Goal: Task Accomplishment & Management: Use online tool/utility

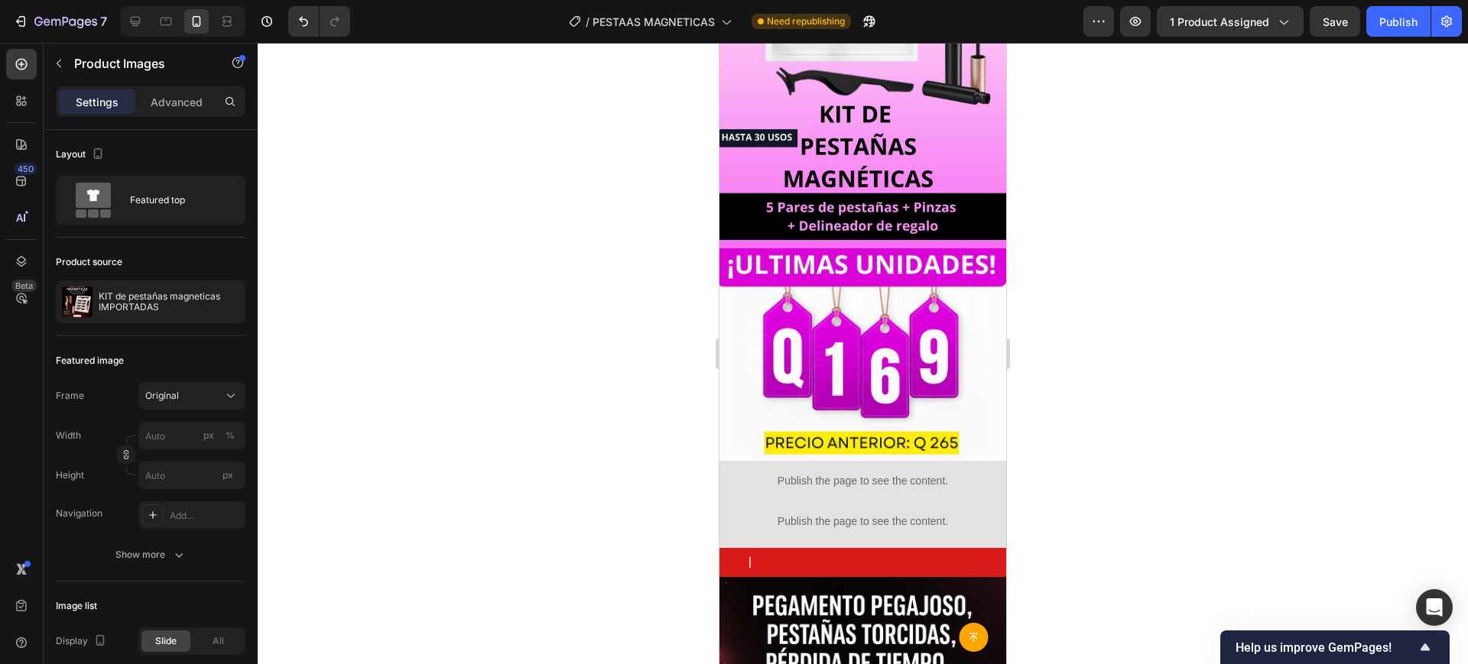
scroll to position [279, 0]
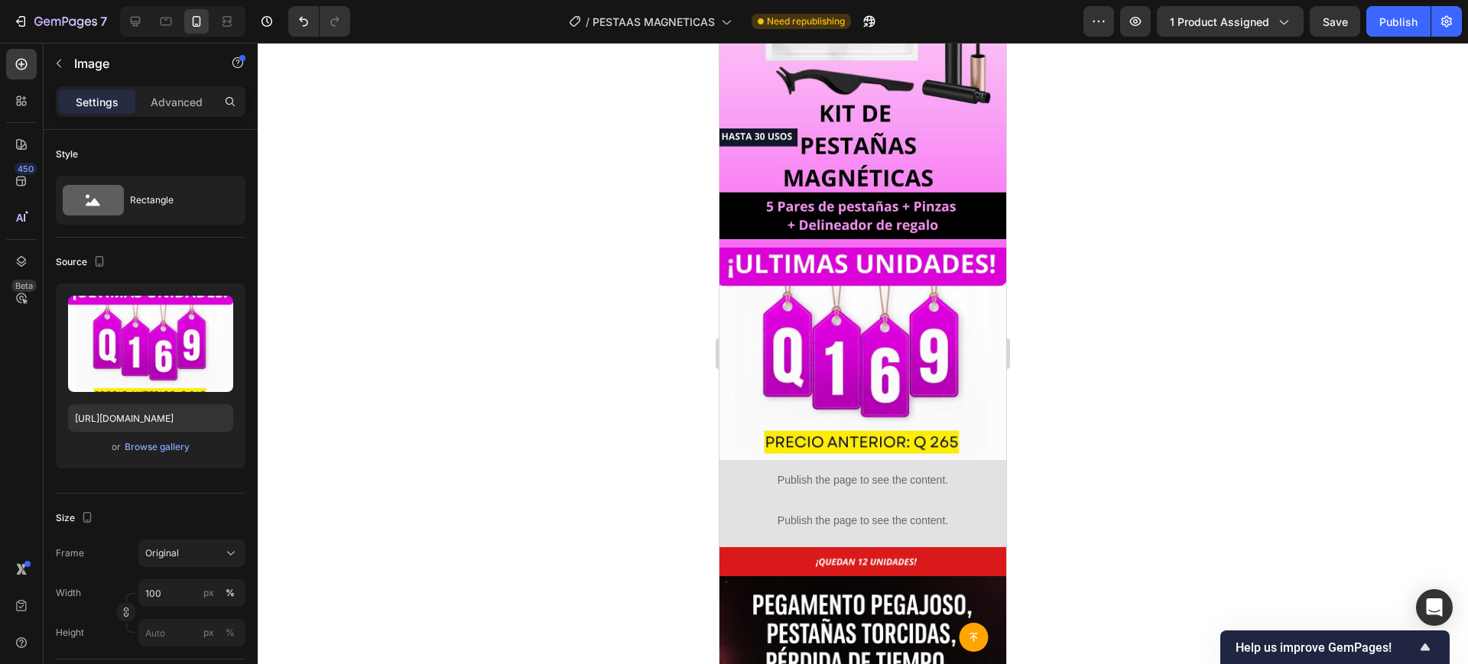
click at [926, 248] on img at bounding box center [862, 354] width 287 height 213
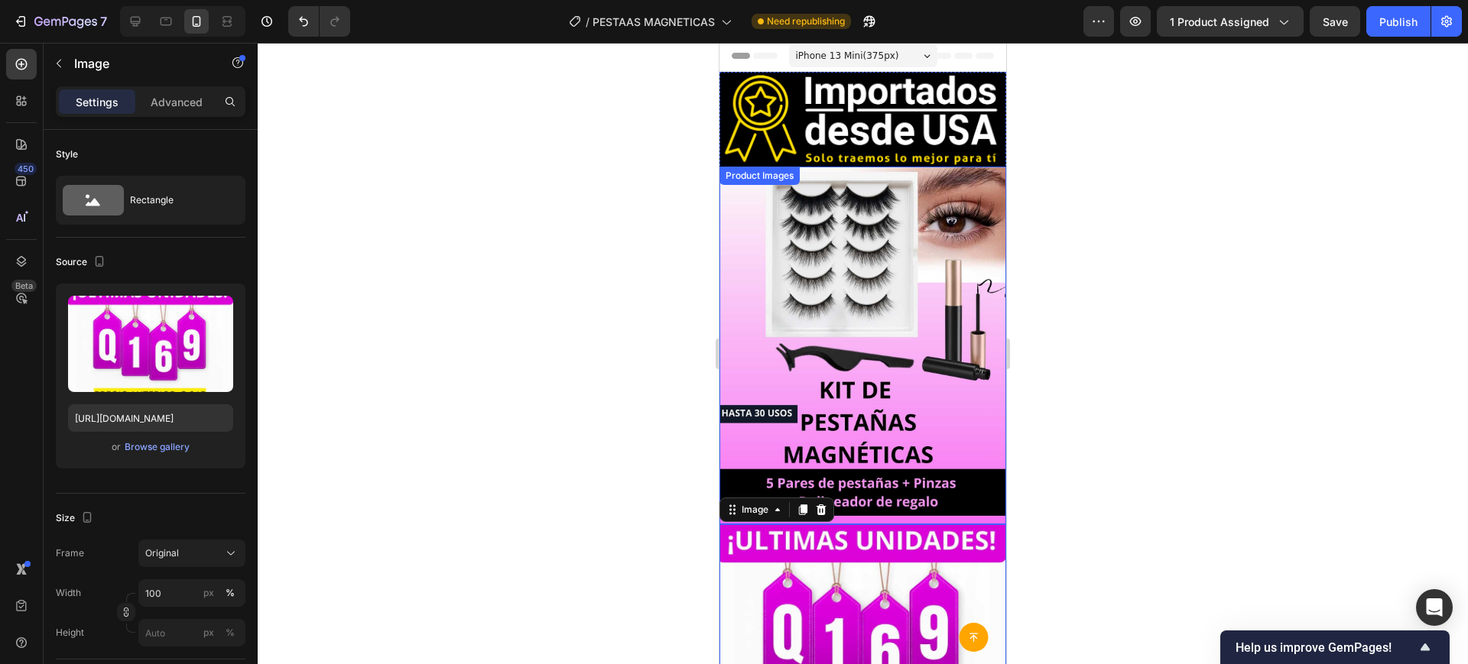
scroll to position [0, 0]
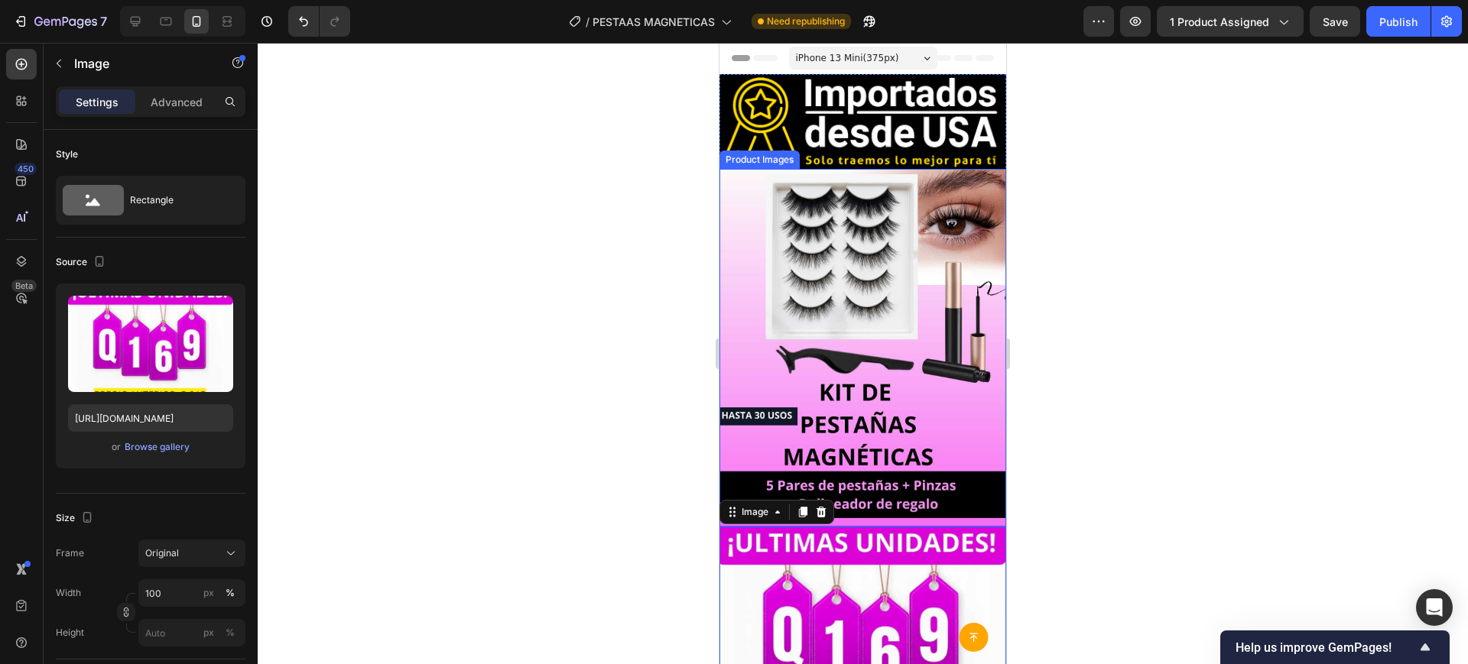
click at [787, 371] on img at bounding box center [862, 348] width 287 height 359
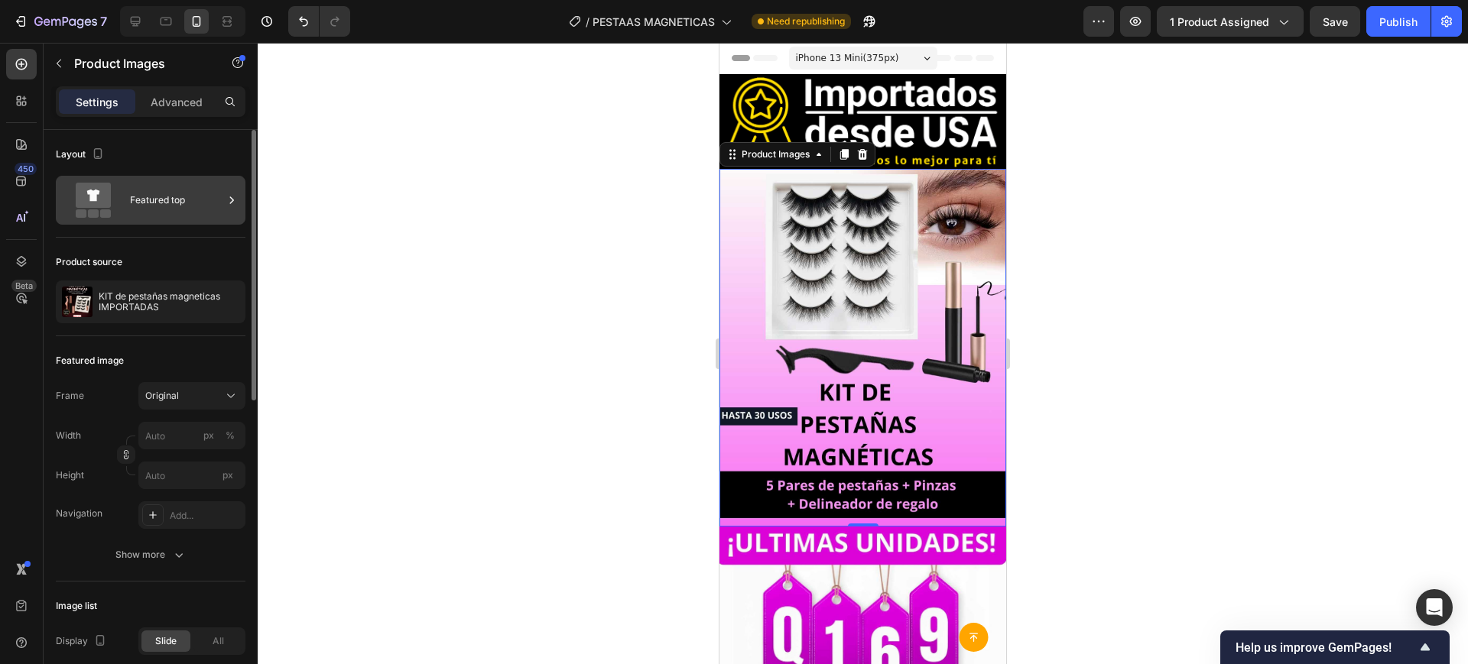
click at [177, 190] on div "Featured top" at bounding box center [176, 200] width 93 height 35
click at [191, 246] on div "Product source KIT de pestañas magneticas IMPORTADAS" at bounding box center [151, 287] width 190 height 99
click at [222, 209] on div "Featured top" at bounding box center [176, 200] width 93 height 35
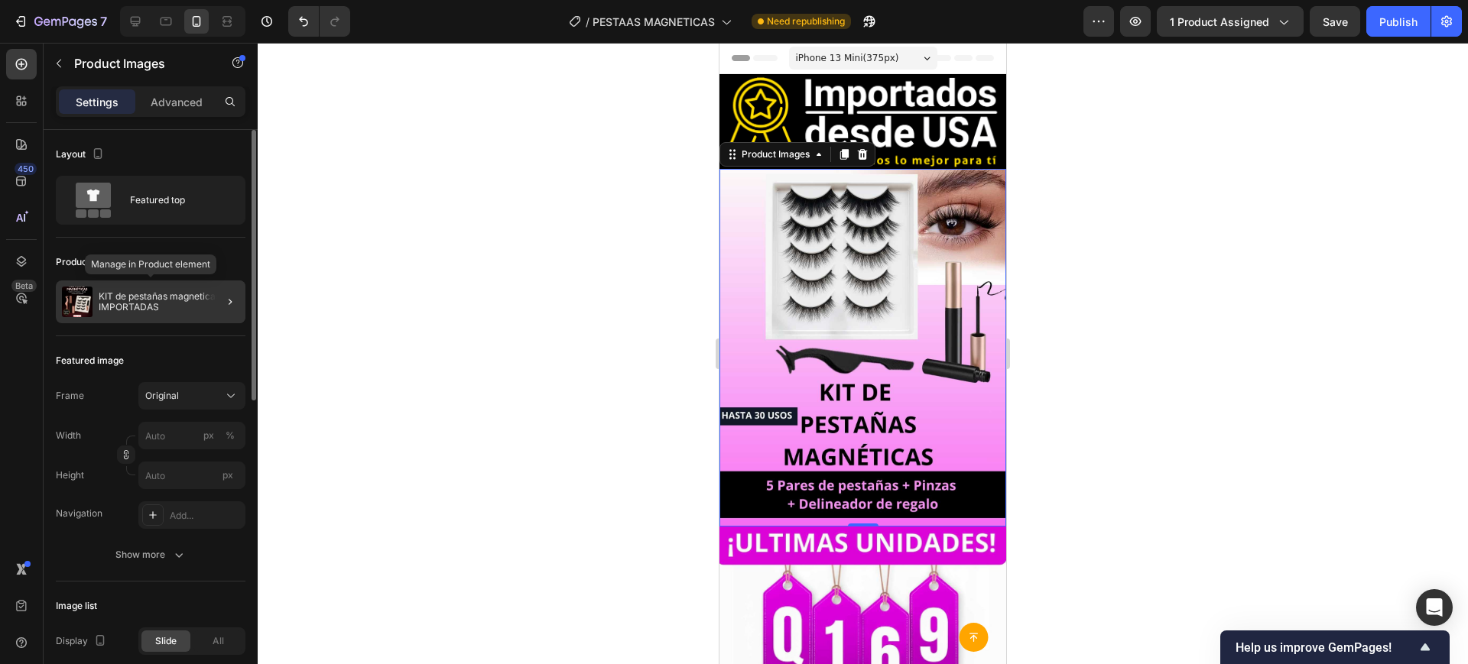
click at [180, 294] on p "KIT de pestañas magneticas IMPORTADAS" at bounding box center [169, 301] width 141 height 21
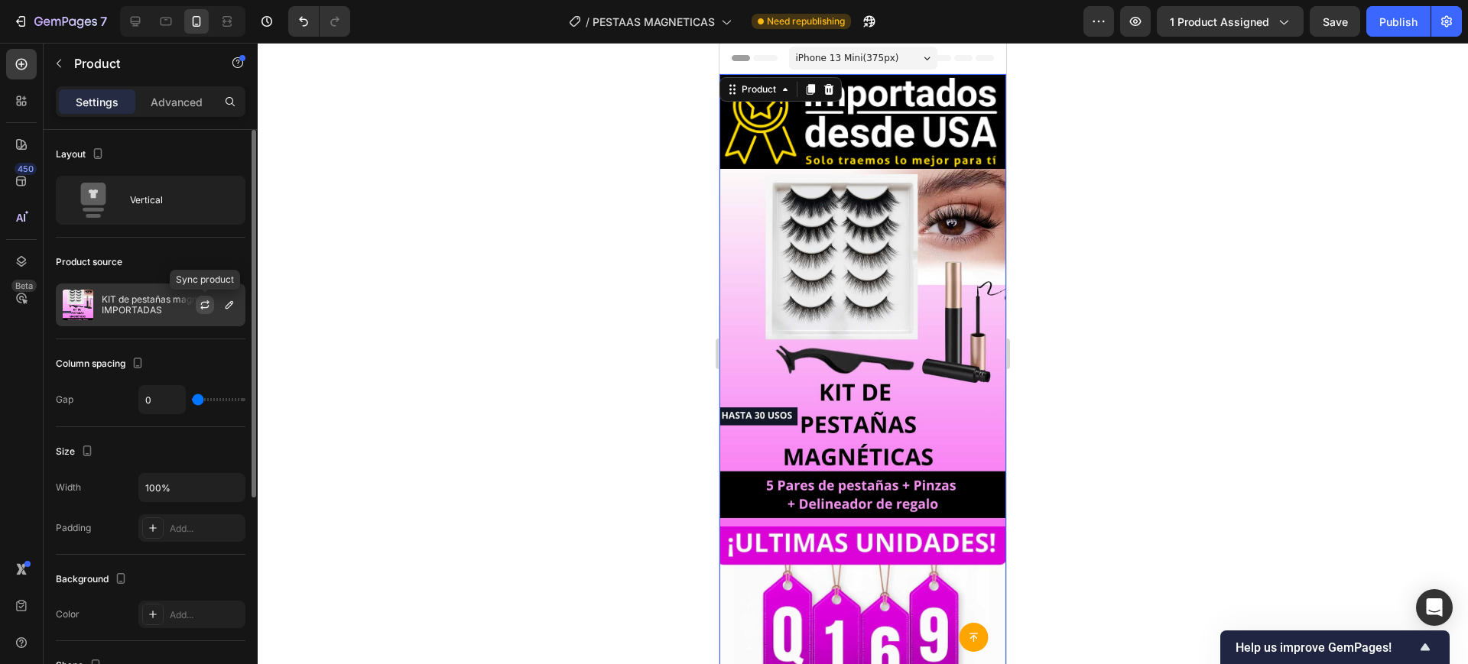
click at [203, 310] on icon "button" at bounding box center [205, 305] width 12 height 12
click at [1394, 24] on div "Publish" at bounding box center [1398, 22] width 38 height 16
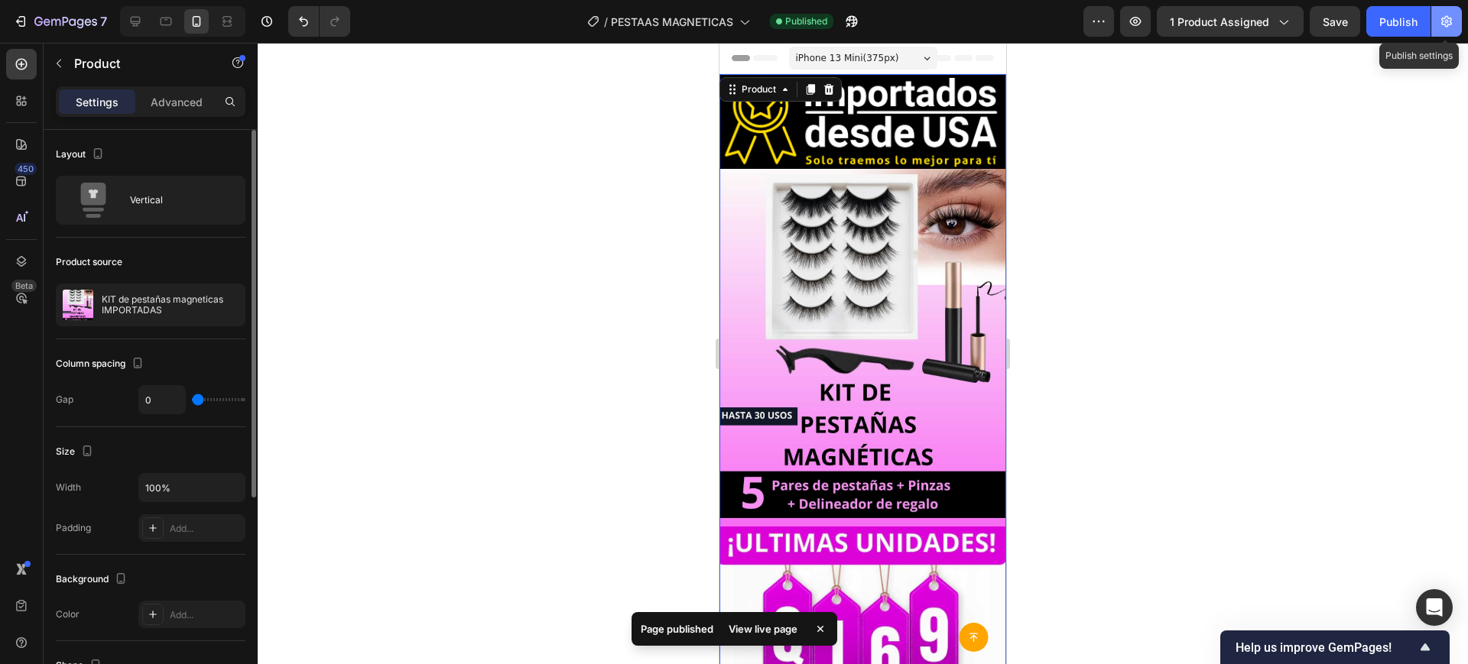
click at [1437, 19] on button "button" at bounding box center [1446, 21] width 31 height 31
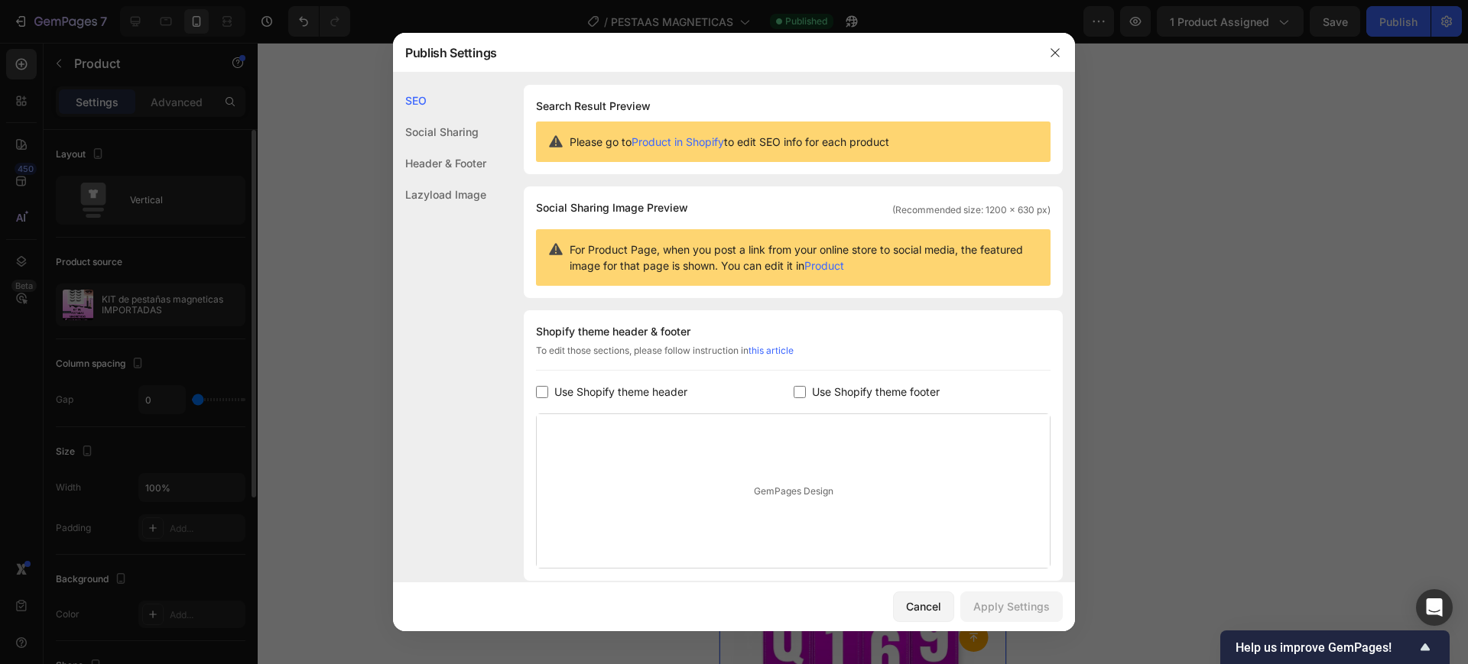
click at [671, 138] on link "Product in Shopify" at bounding box center [677, 141] width 93 height 13
